Goal: Task Accomplishment & Management: Manage account settings

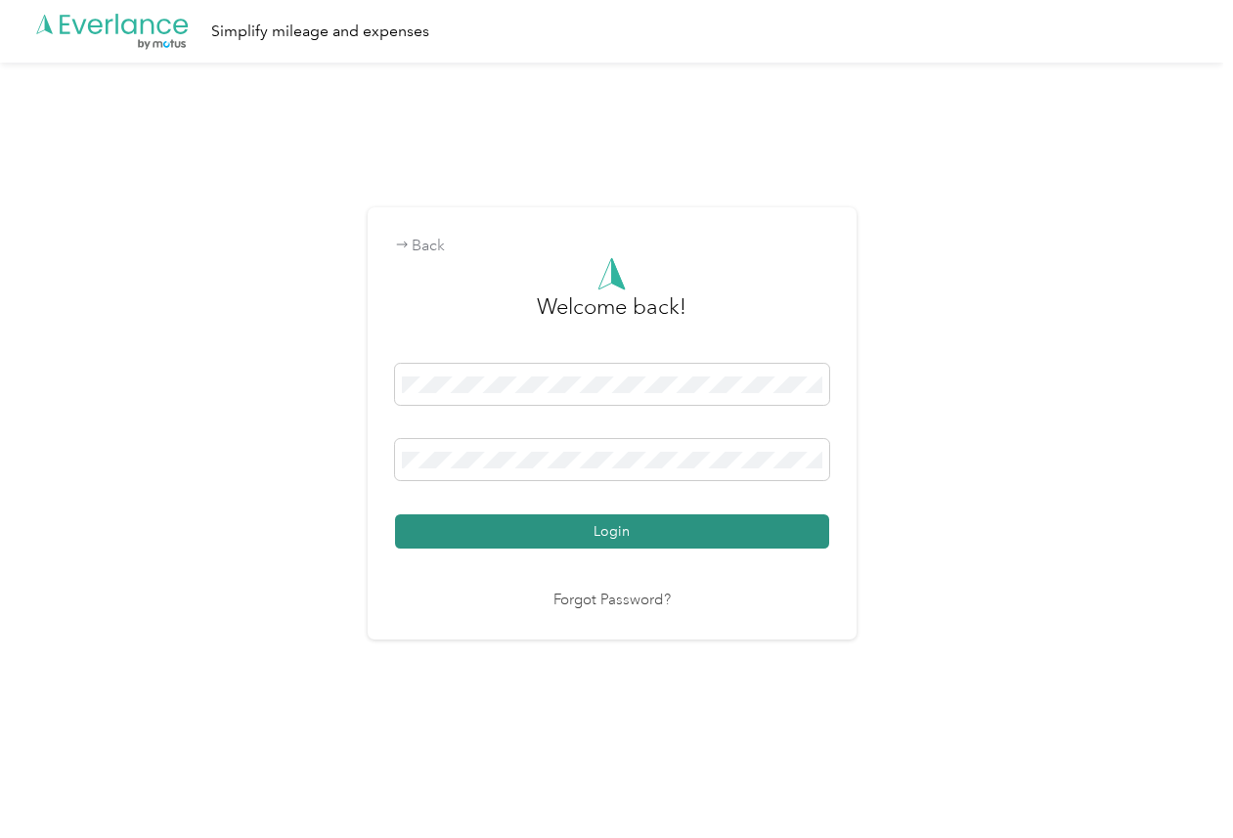
click at [430, 518] on button "Login" at bounding box center [612, 532] width 434 height 34
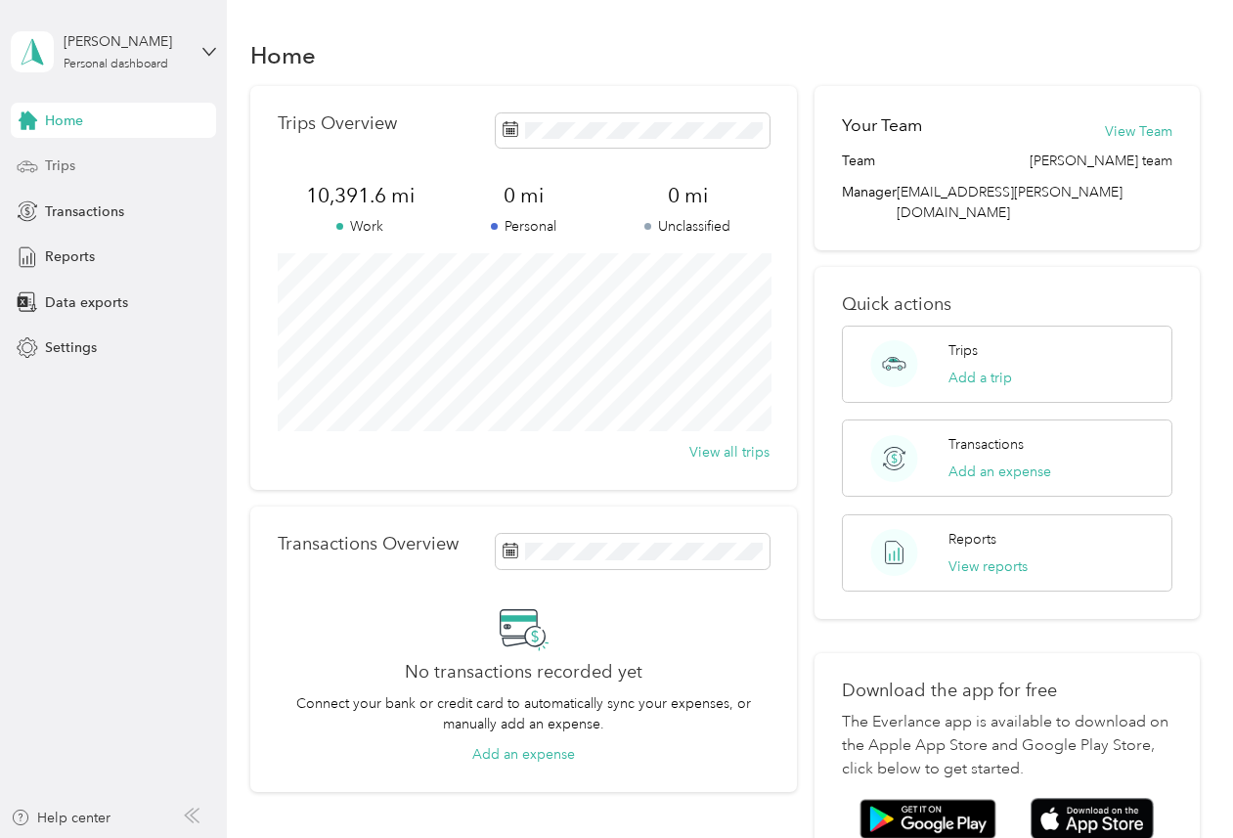
click at [65, 160] on span "Trips" at bounding box center [60, 166] width 30 height 21
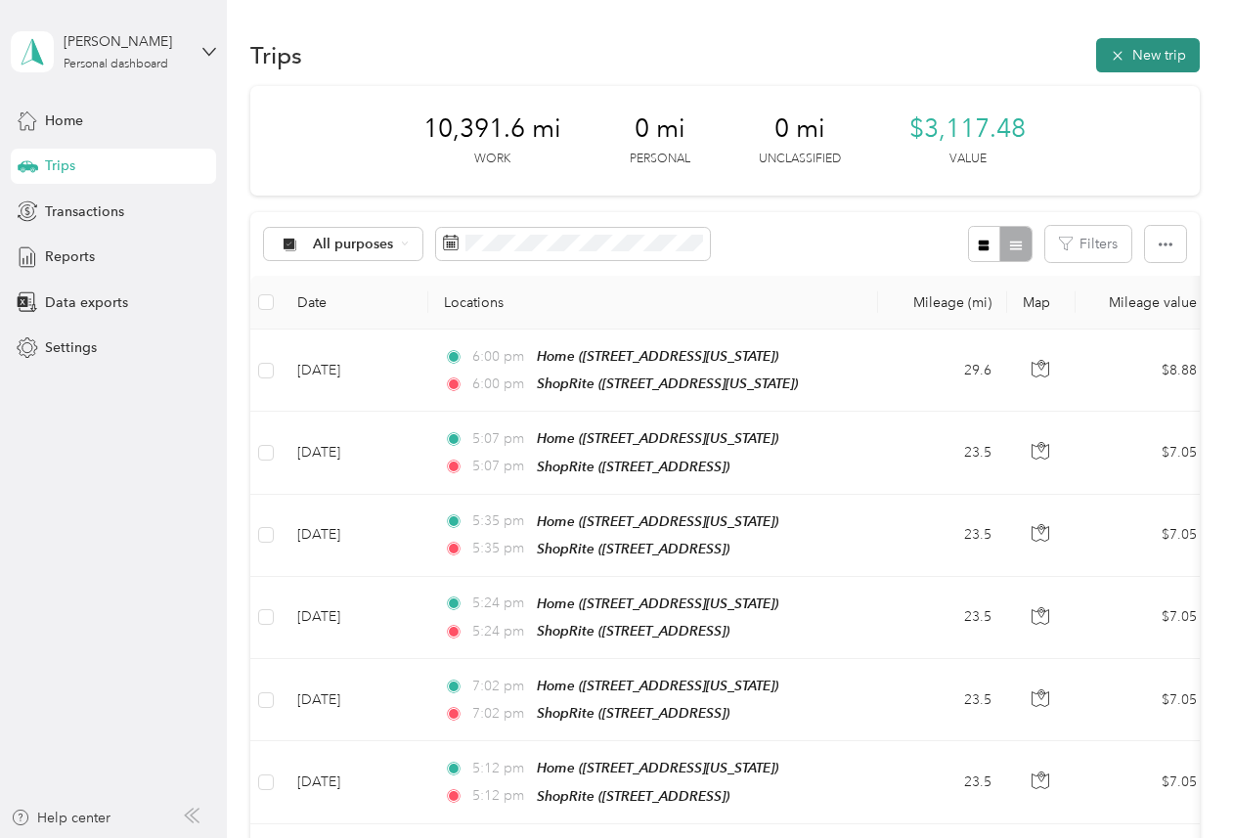
click at [1134, 55] on button "New trip" at bounding box center [1148, 55] width 104 height 34
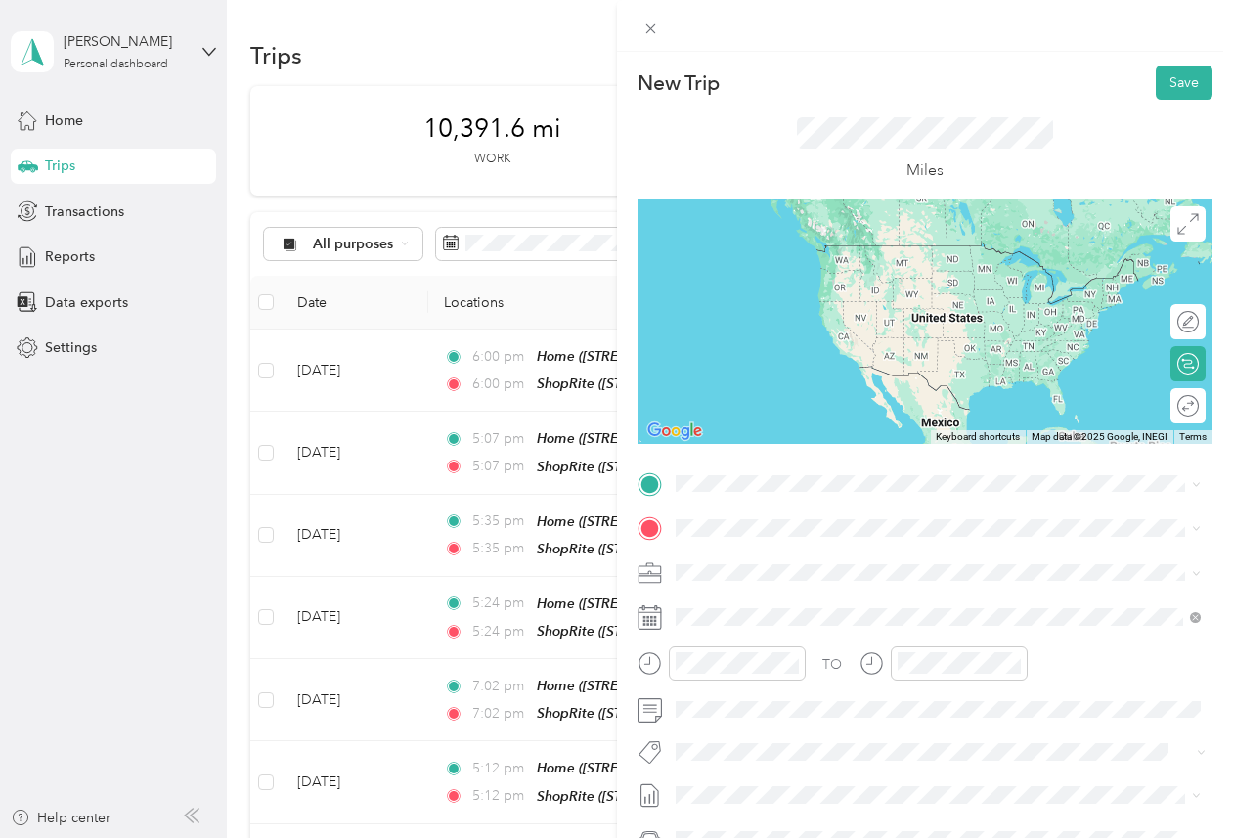
click at [738, 635] on div "Home [STREET_ADDRESS][US_STATE]" at bounding box center [810, 640] width 196 height 41
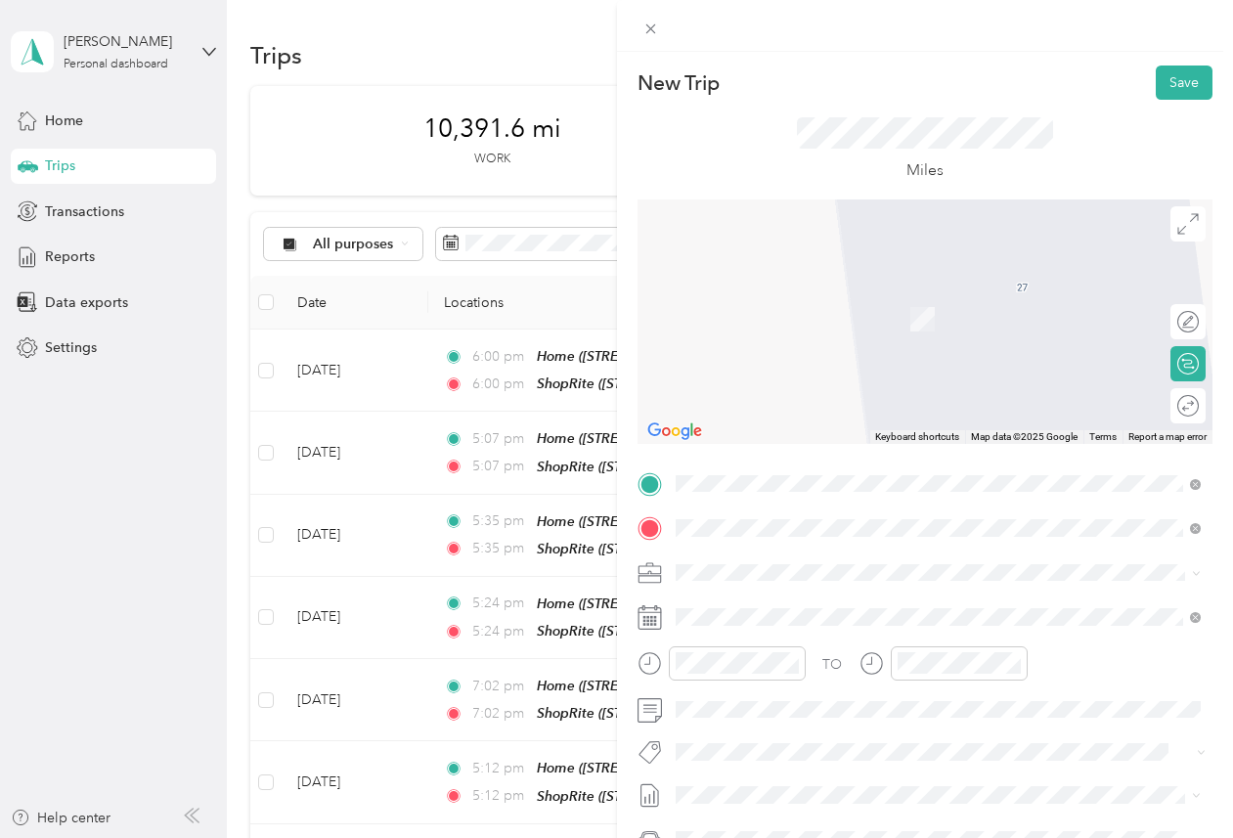
click at [794, 691] on div "TEAM ShopRite Liquors [STREET_ADDRESS]" at bounding box center [800, 689] width 177 height 48
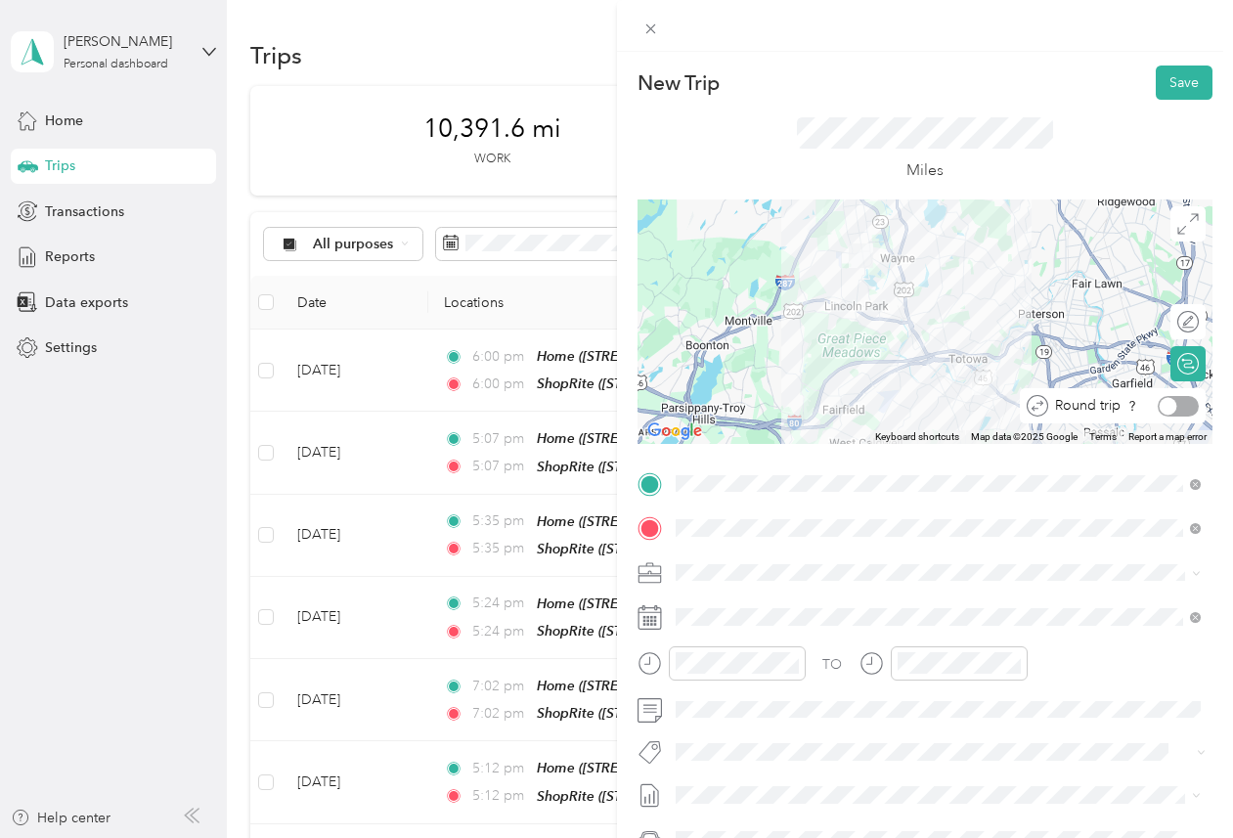
click at [1163, 400] on div at bounding box center [1169, 406] width 18 height 18
click at [1180, 76] on button "Save" at bounding box center [1184, 83] width 57 height 34
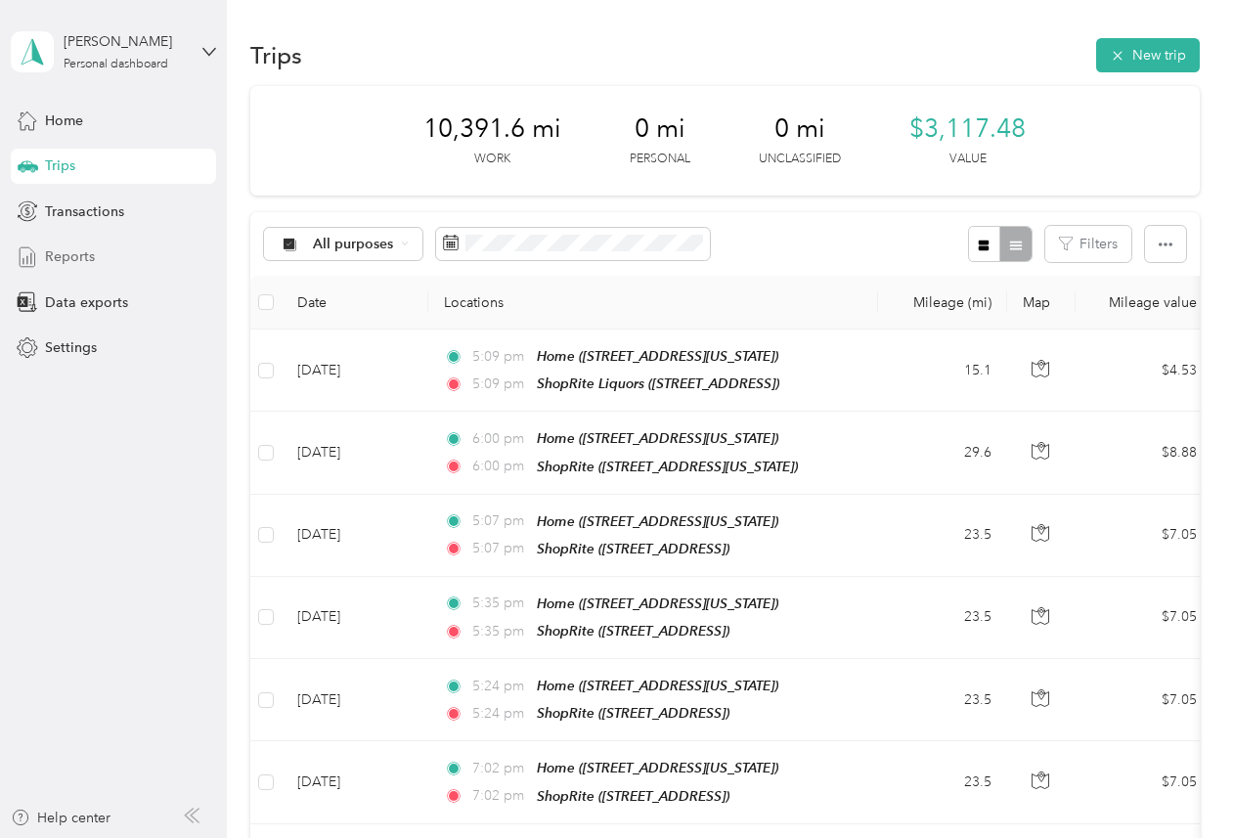
click at [68, 249] on span "Reports" at bounding box center [70, 256] width 50 height 21
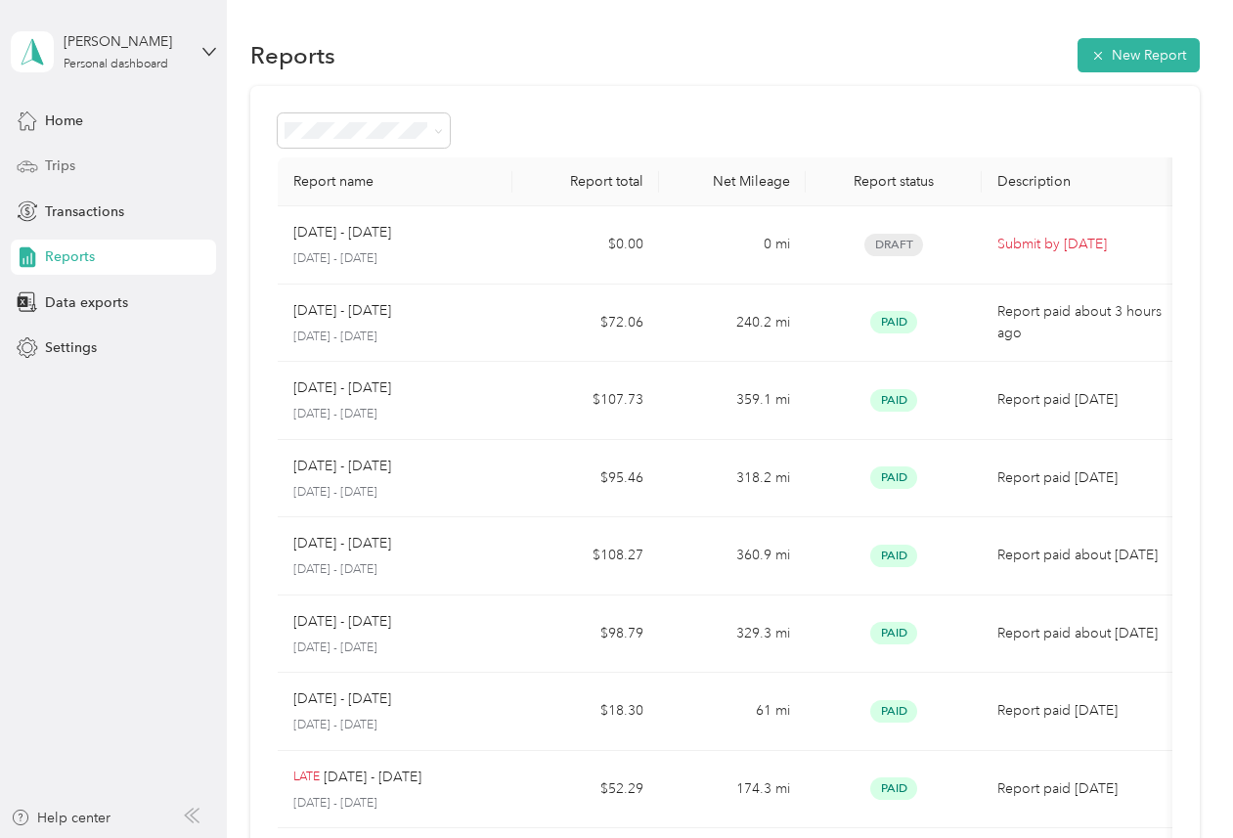
click at [57, 162] on span "Trips" at bounding box center [60, 166] width 30 height 21
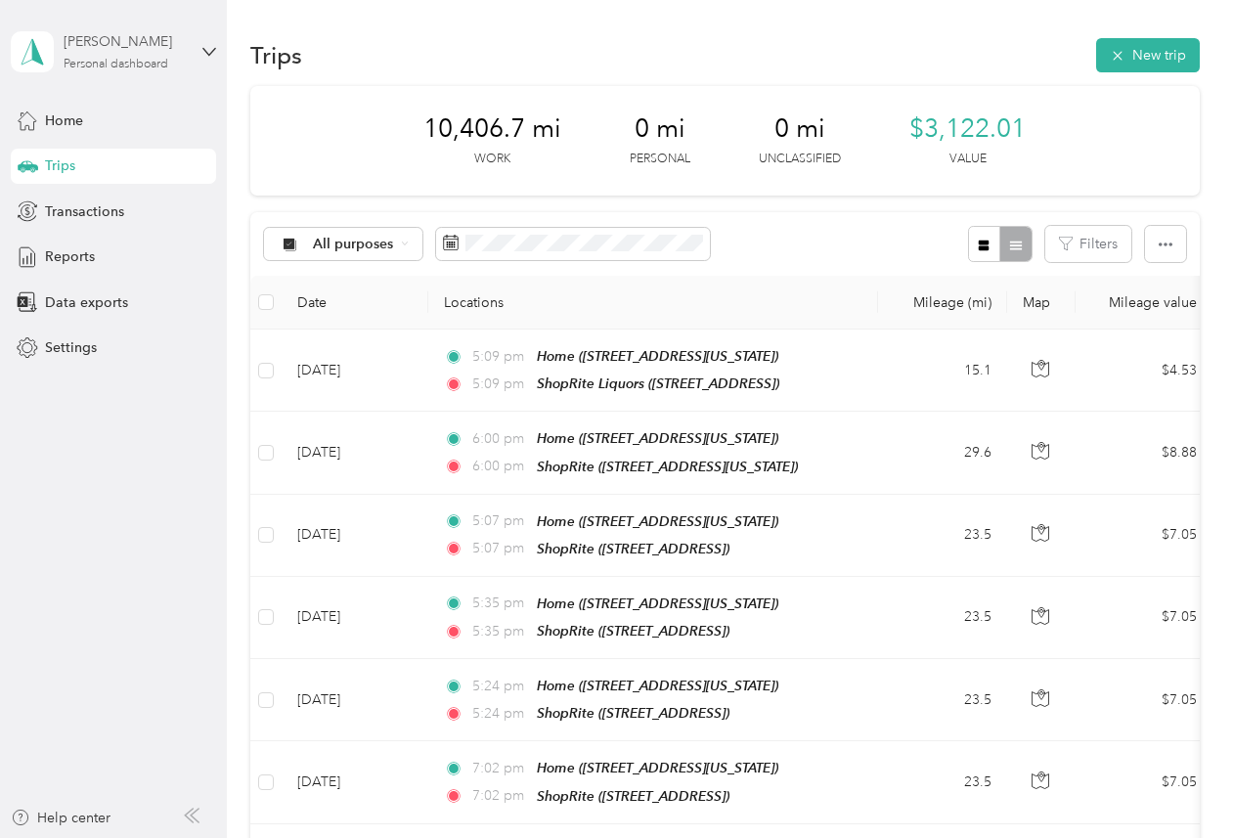
click at [185, 45] on div "[PERSON_NAME]" at bounding box center [125, 41] width 122 height 21
click at [66, 155] on div "Log out" at bounding box center [65, 149] width 75 height 21
